Goal: Task Accomplishment & Management: Manage account settings

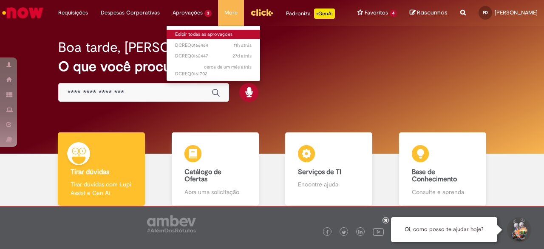
click at [176, 31] on link "Exibir todas as aprovações" at bounding box center [214, 34] width 94 height 9
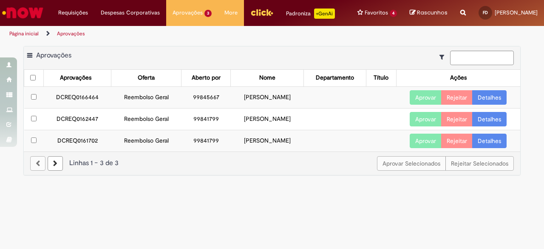
click at [427, 105] on button "Aprovar" at bounding box center [426, 97] width 32 height 14
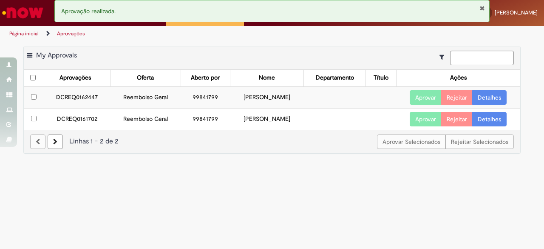
click at [425, 104] on button "Aprovar" at bounding box center [426, 97] width 32 height 14
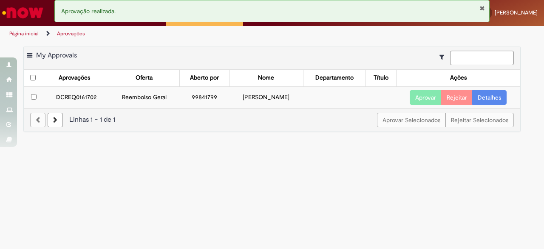
click at [425, 104] on button "Aprovar" at bounding box center [426, 97] width 32 height 14
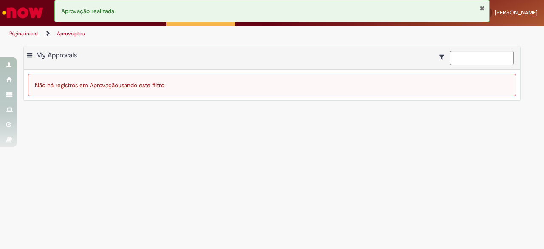
click at [481, 11] on button "Fechar Notificação" at bounding box center [483, 8] width 6 height 7
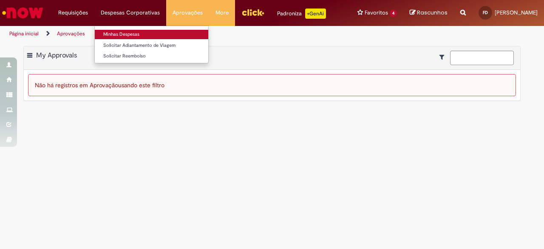
click at [124, 33] on link "Minhas Despesas" at bounding box center [152, 34] width 114 height 9
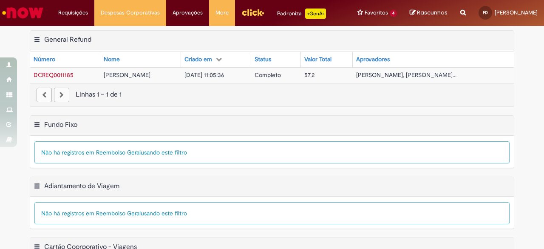
click at [27, 12] on img "Ir para a Homepage" at bounding box center [23, 12] width 44 height 17
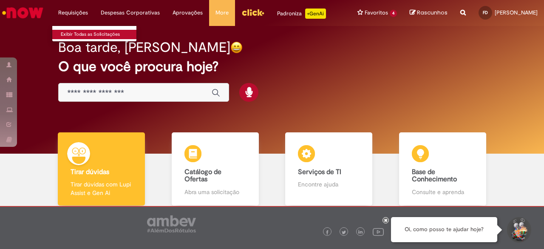
click at [78, 31] on link "Exibir Todas as Solicitações" at bounding box center [99, 34] width 94 height 9
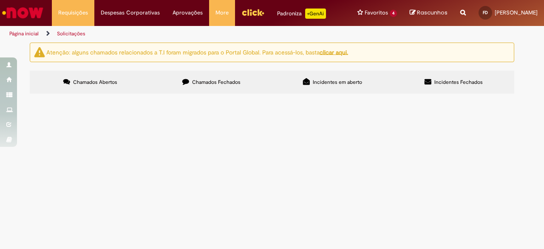
click at [209, 80] on span "Chamados Fechados" at bounding box center [216, 82] width 48 height 7
click at [336, 84] on span "Incidentes em aberto" at bounding box center [337, 82] width 49 height 7
click at [458, 81] on span "Incidentes Fechados" at bounding box center [459, 82] width 48 height 7
click at [102, 80] on span "Chamados Abertos" at bounding box center [95, 82] width 44 height 7
click at [211, 80] on span "Chamados Fechados" at bounding box center [216, 82] width 48 height 7
